Goal: Navigation & Orientation: Find specific page/section

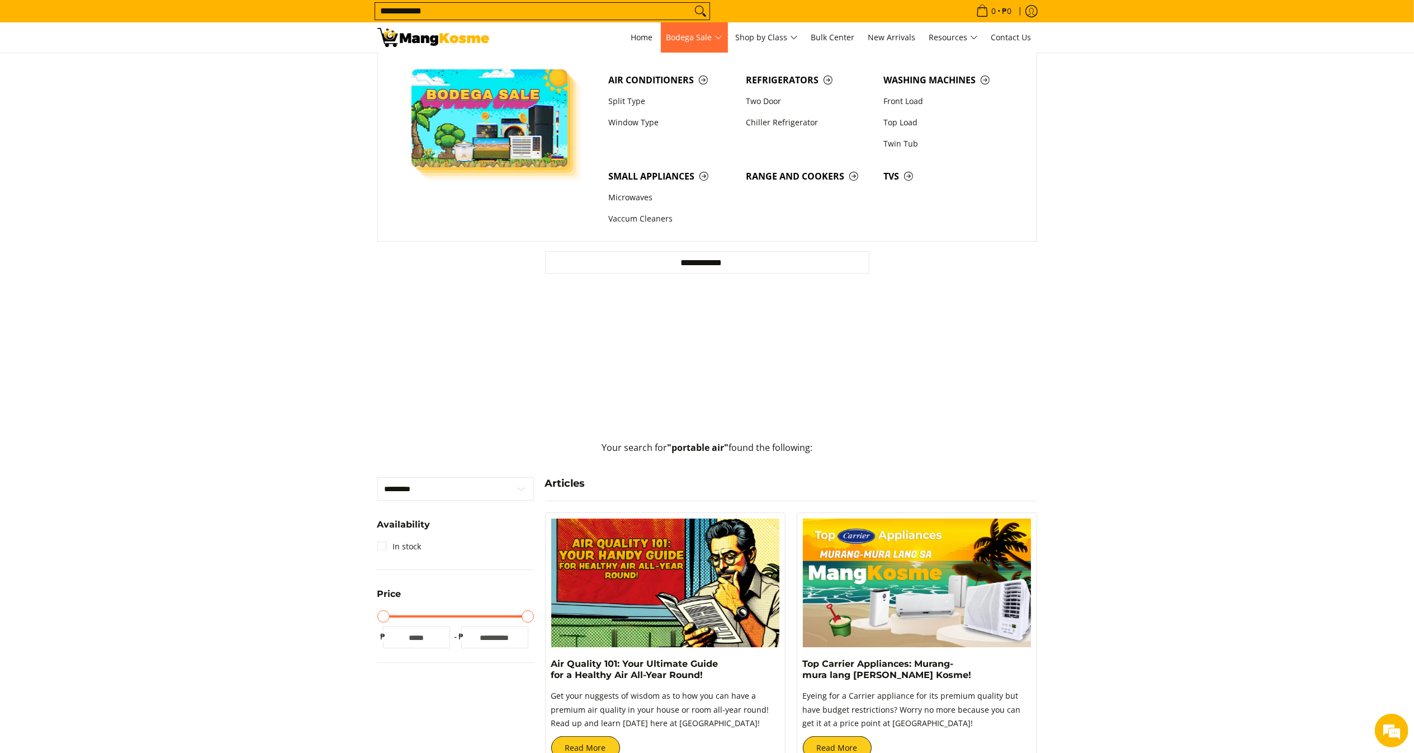
click at [696, 42] on span "Bodega Sale" at bounding box center [694, 38] width 56 height 14
